Goal: Contribute content: Add original content to the website for others to see

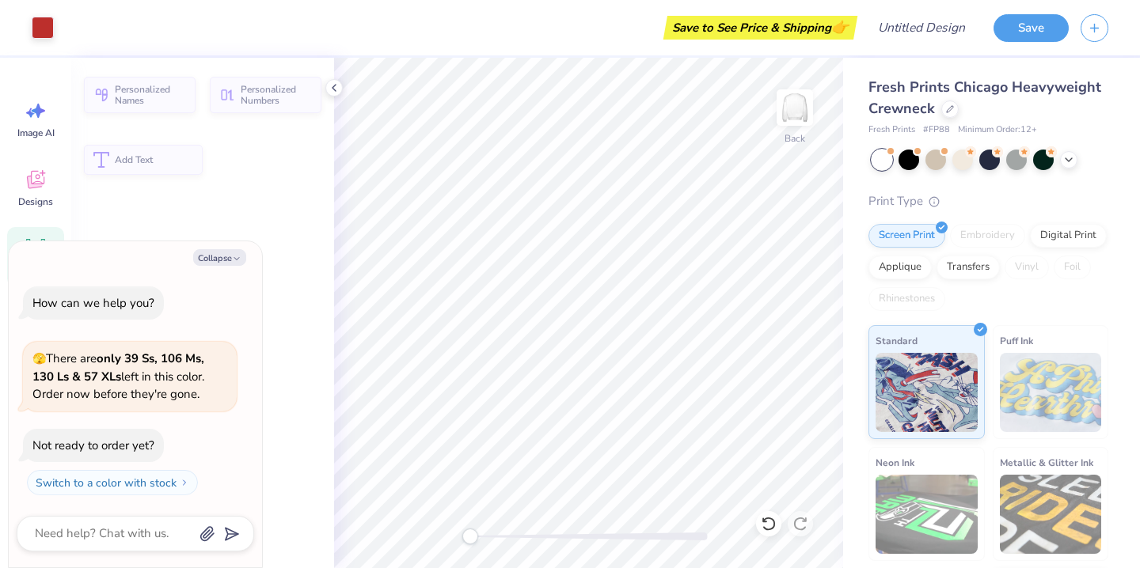
type textarea "x"
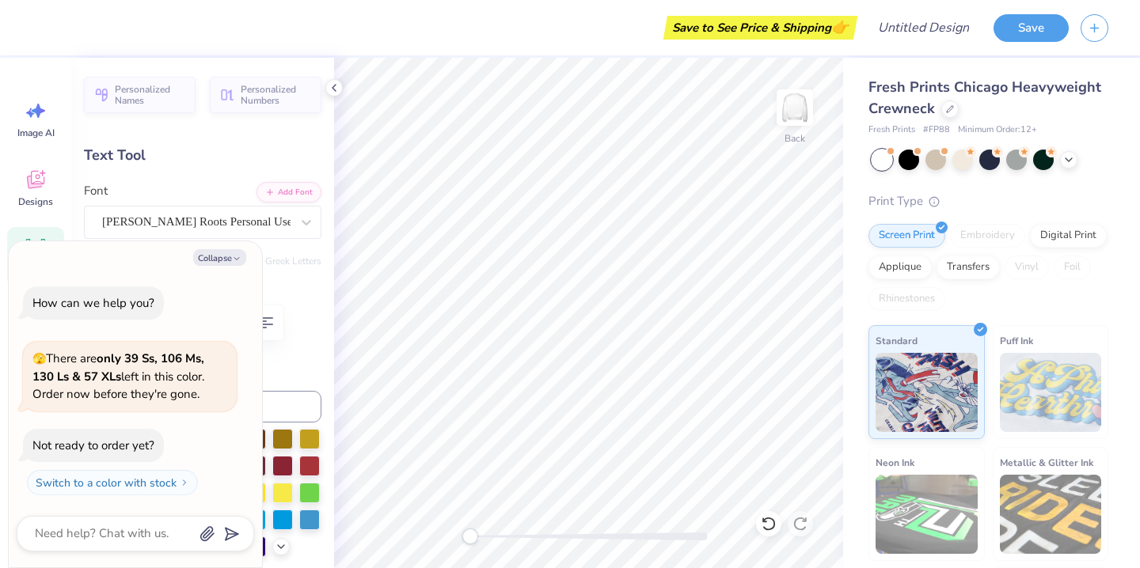
type textarea "gpi"
type textarea "x"
type textarea "gi"
type textarea "x"
type textarea "i"
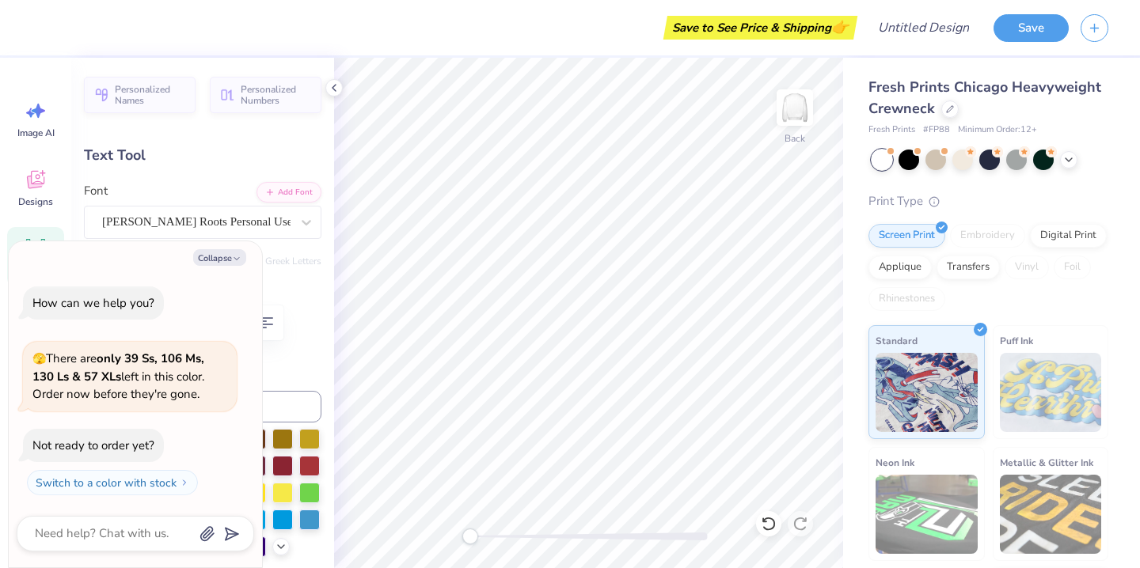
type textarea "x"
type textarea "Ai"
type textarea "x"
type textarea "Axi"
type textarea "x"
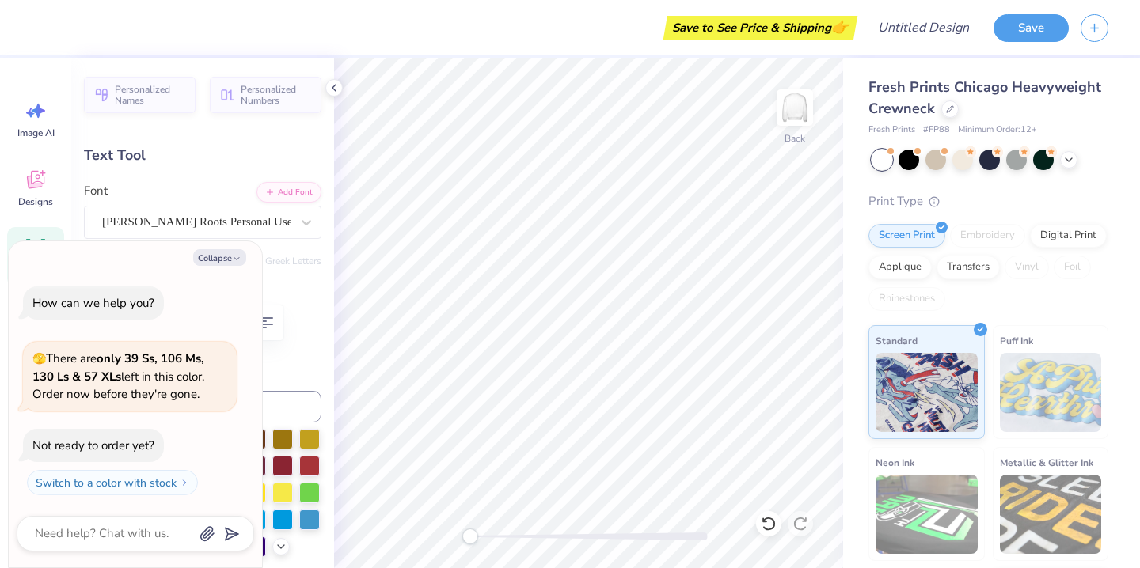
type textarea "[MEDICAL_DATA]"
type textarea "x"
type input "0.0"
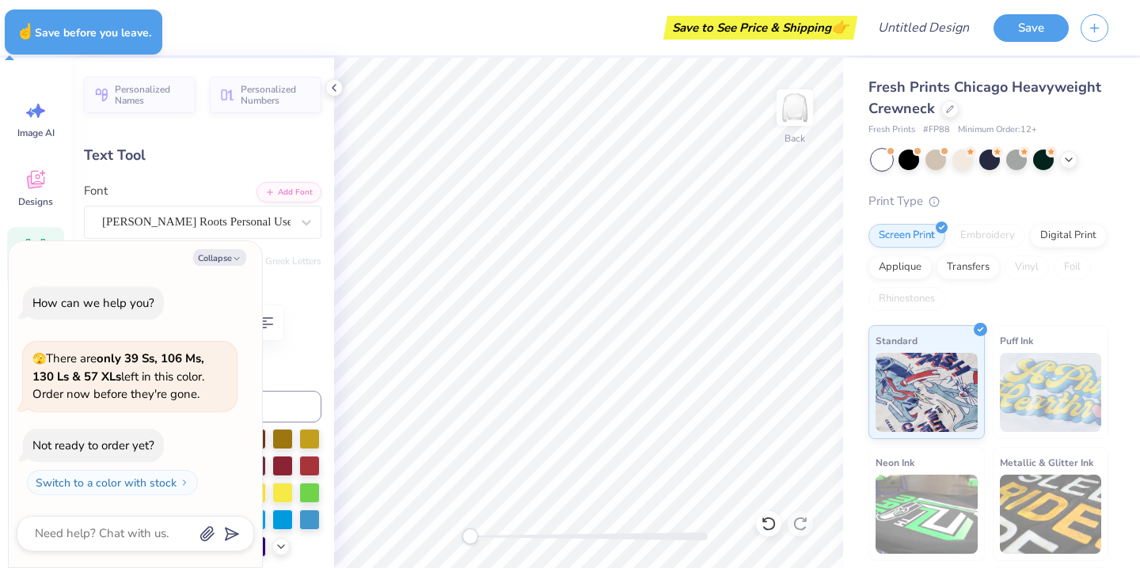
type textarea "x"
